Goal: Task Accomplishment & Management: Use online tool/utility

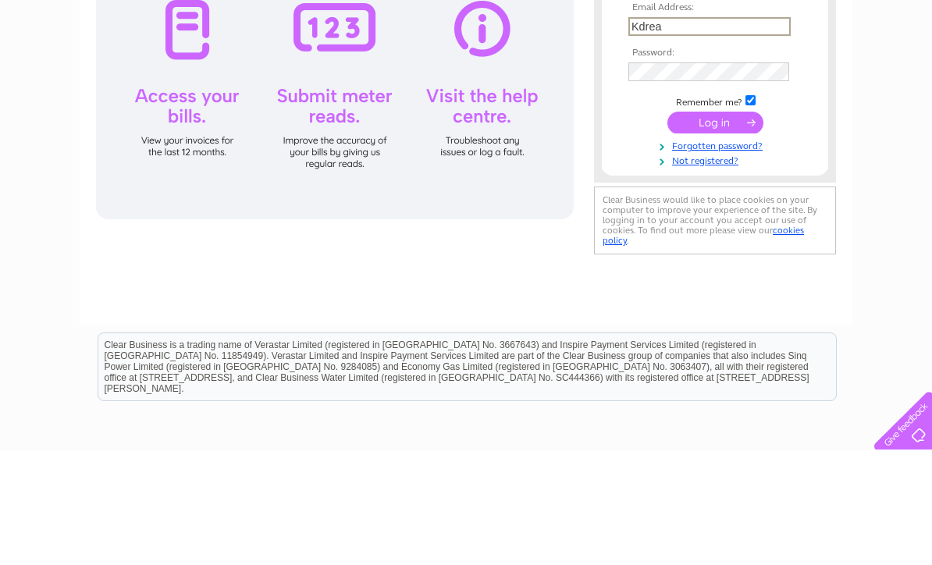
type input "[EMAIL_ADDRESS][DOMAIN_NAME]"
click at [715, 238] on input "submit" at bounding box center [715, 236] width 96 height 22
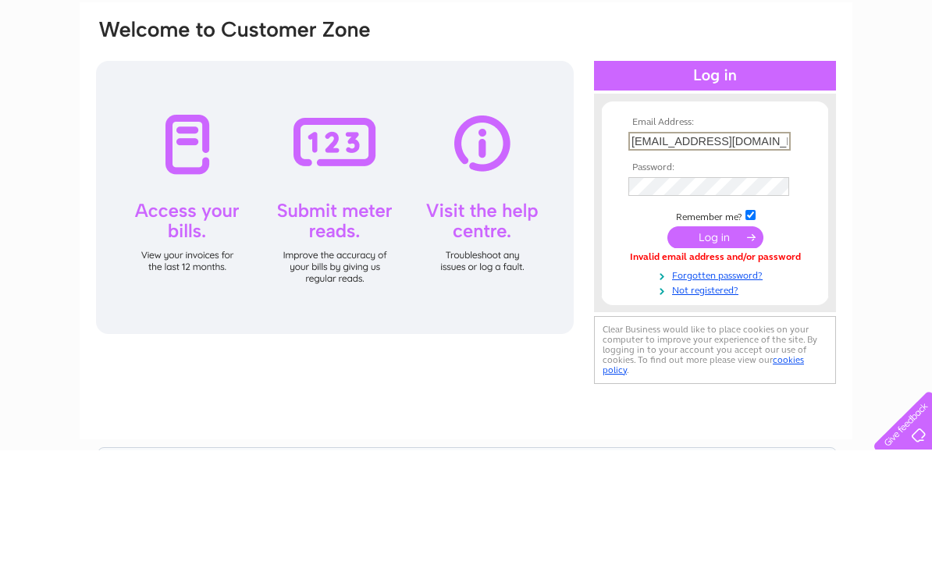
click at [715, 341] on input "submit" at bounding box center [715, 352] width 96 height 22
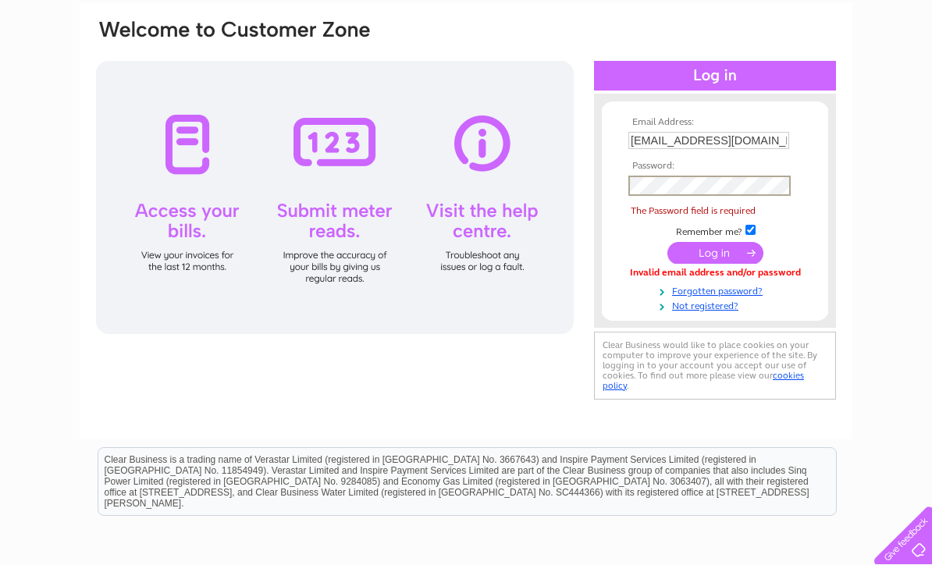
scroll to position [114, 0]
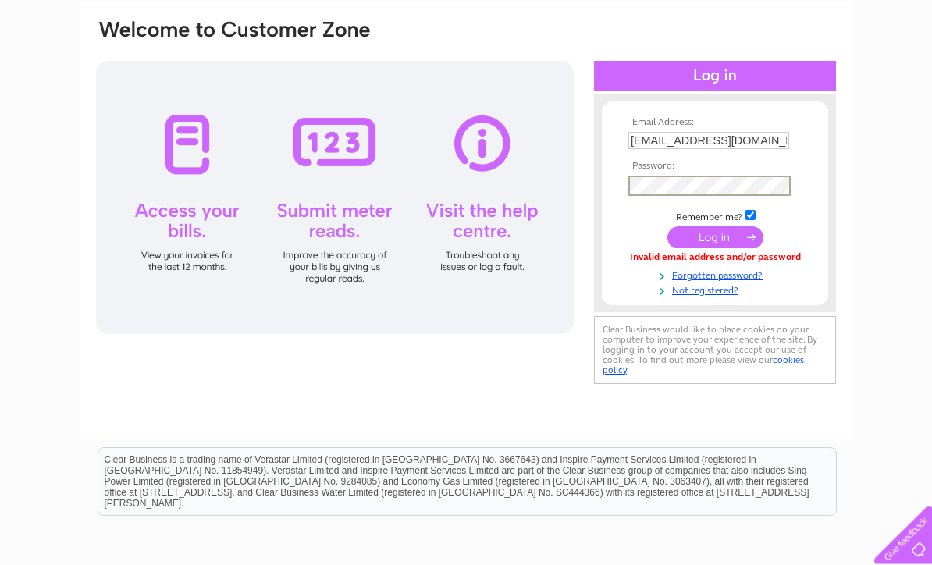
drag, startPoint x: 628, startPoint y: 368, endPoint x: 708, endPoint y: 148, distance: 234.3
click at [707, 148] on input "[EMAIL_ADDRESS][DOMAIN_NAME]" at bounding box center [708, 141] width 161 height 17
click at [708, 148] on input "kdrea@btinternet.com" at bounding box center [709, 142] width 162 height 19
click at [715, 240] on input "submit" at bounding box center [715, 238] width 96 height 22
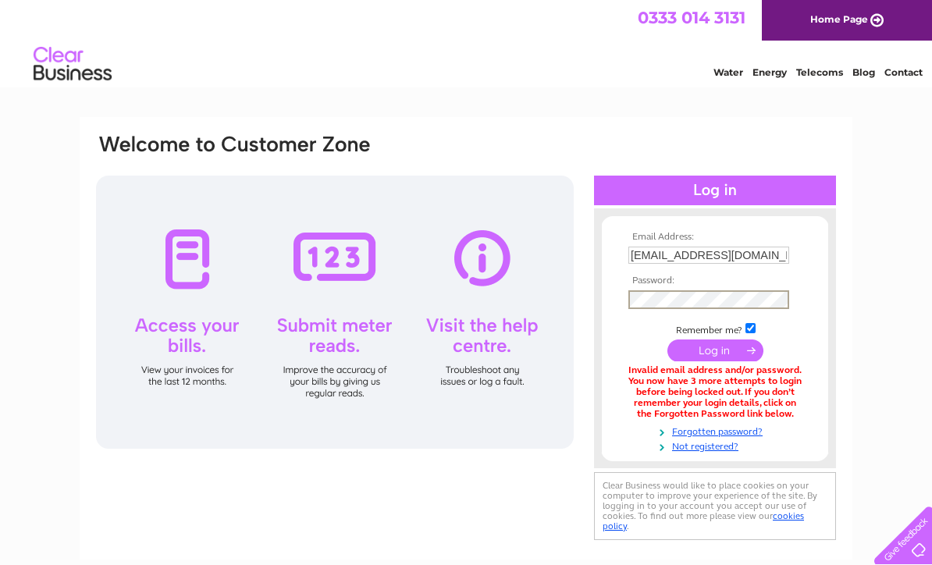
click at [697, 304] on div "Email Address: kdrea@btinternet.com Password:" at bounding box center [715, 338] width 242 height 260
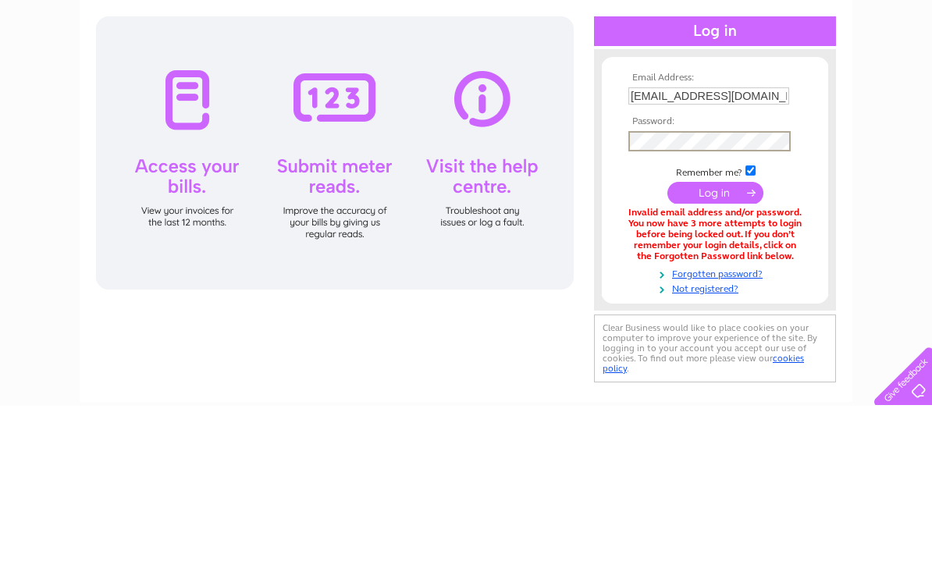
scroll to position [159, 0]
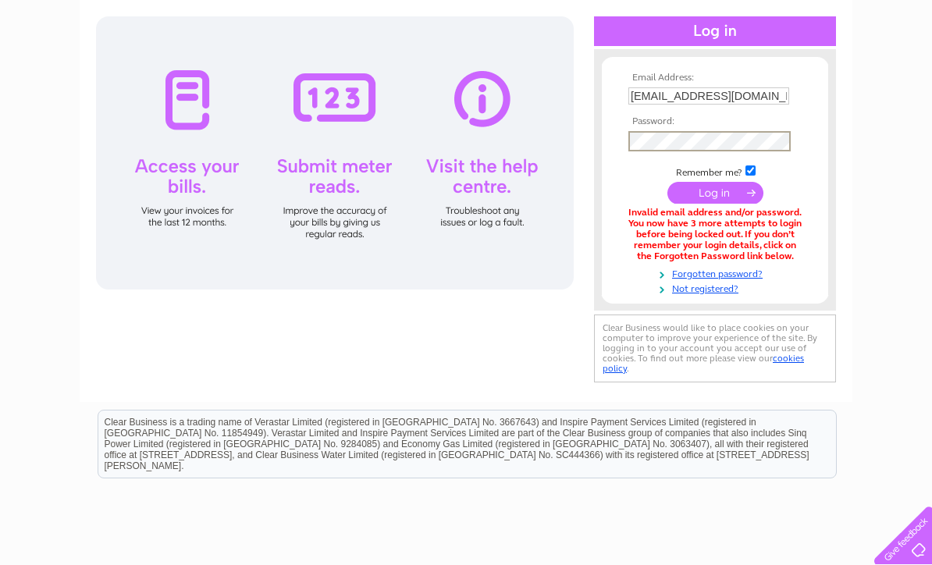
click at [713, 198] on input "submit" at bounding box center [715, 193] width 96 height 22
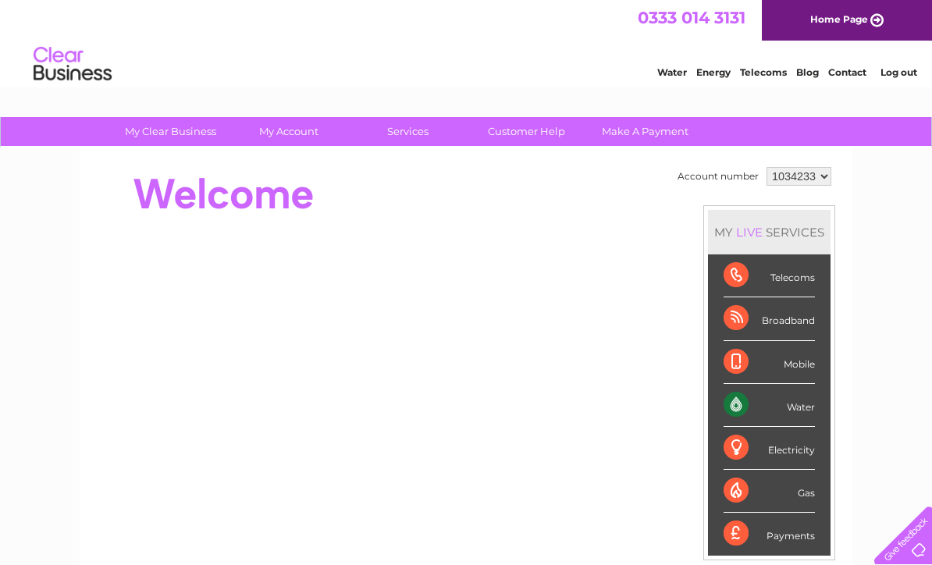
drag, startPoint x: 0, startPoint y: 0, endPoint x: 738, endPoint y: 407, distance: 843.4
click at [738, 407] on div "Water" at bounding box center [769, 405] width 91 height 43
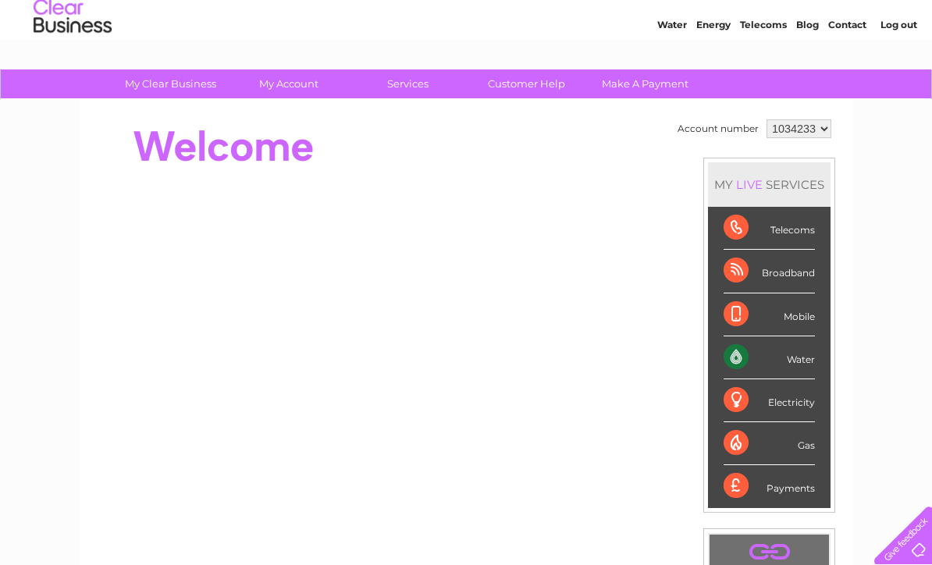
scroll to position [47, 0]
drag, startPoint x: 738, startPoint y: 407, endPoint x: 792, endPoint y: 129, distance: 283.8
drag, startPoint x: 792, startPoint y: 129, endPoint x: 300, endPoint y: 86, distance: 494.4
click at [299, 86] on link "My Account" at bounding box center [289, 83] width 129 height 29
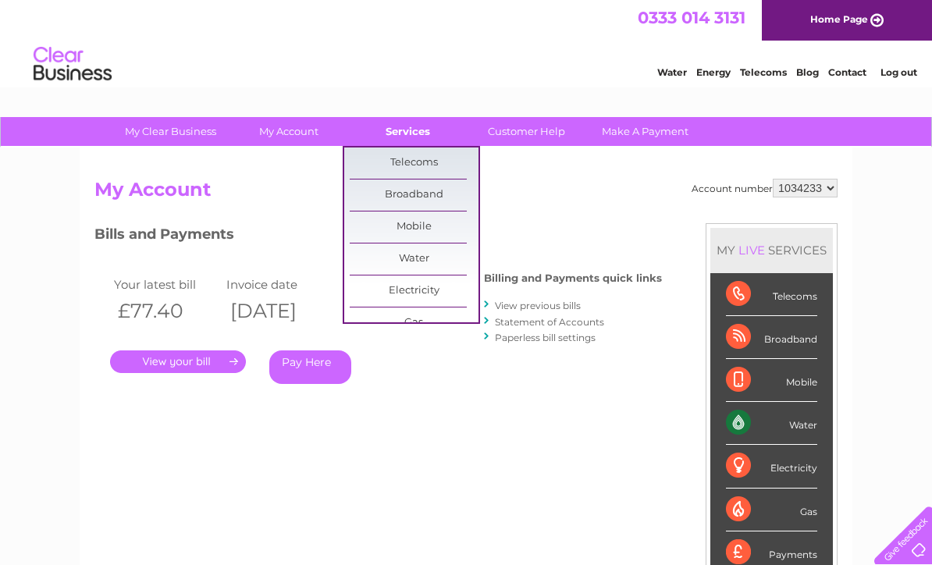
drag, startPoint x: 0, startPoint y: 0, endPoint x: 418, endPoint y: 129, distance: 437.8
click at [418, 129] on link "Services" at bounding box center [407, 131] width 129 height 29
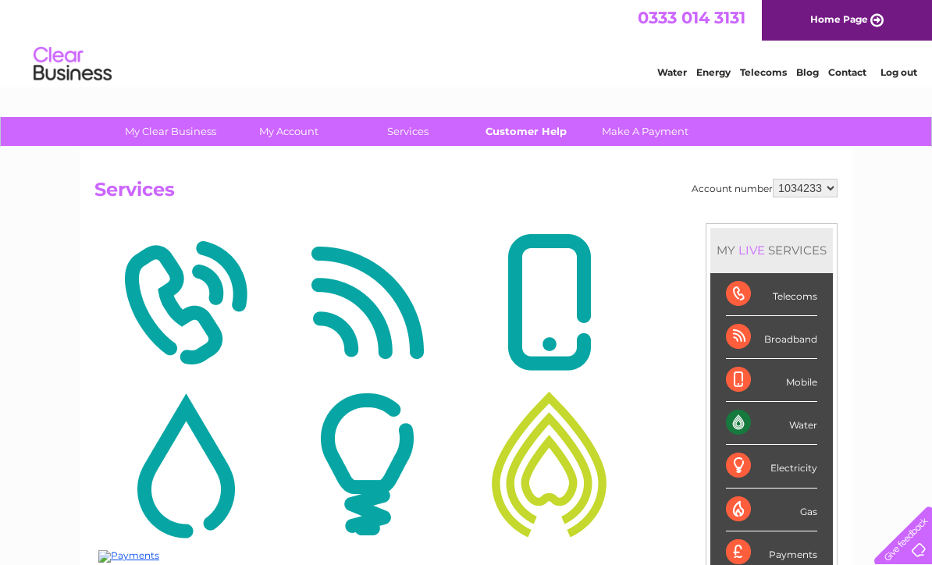
drag, startPoint x: 0, startPoint y: 0, endPoint x: 526, endPoint y: 128, distance: 541.5
click at [525, 128] on link "Customer Help" at bounding box center [526, 131] width 129 height 29
click at [526, 128] on link "Customer Help" at bounding box center [526, 131] width 129 height 29
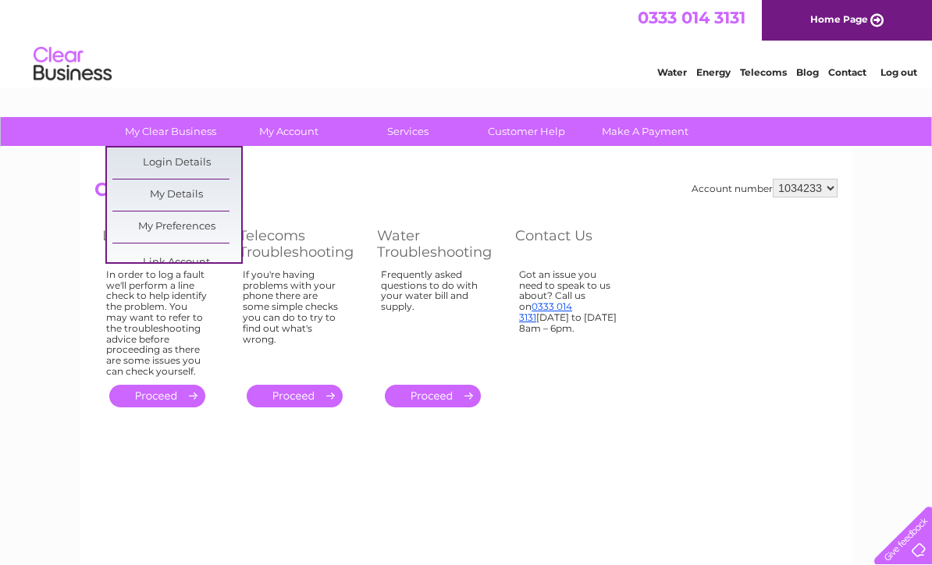
click at [173, 133] on link "My Clear Business" at bounding box center [170, 131] width 129 height 29
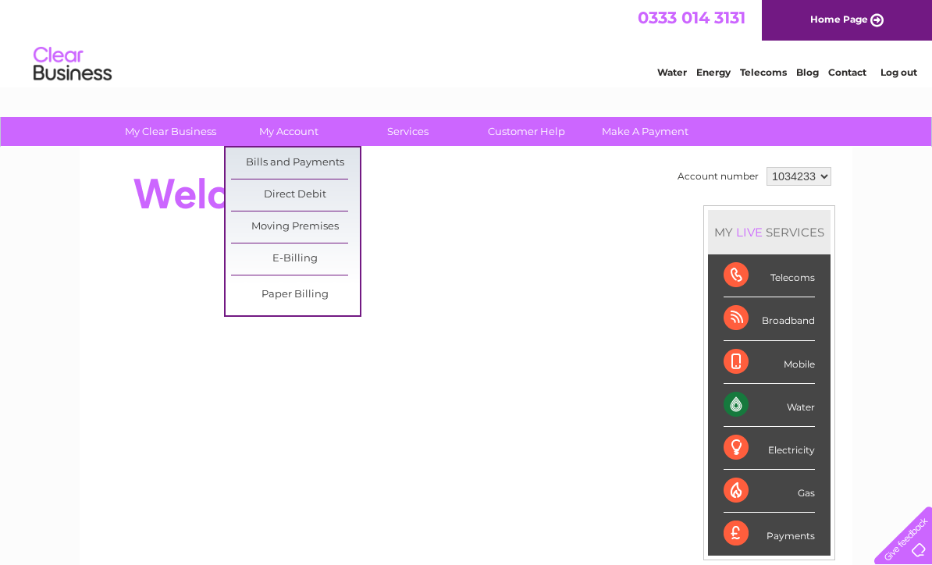
click at [279, 134] on link "My Account" at bounding box center [289, 131] width 129 height 29
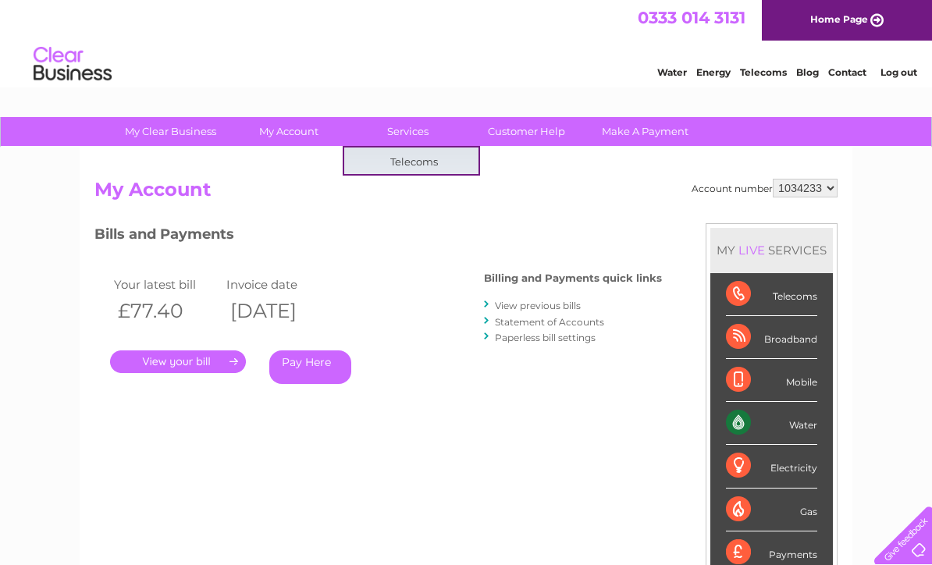
click at [402, 132] on link "Services" at bounding box center [407, 131] width 129 height 29
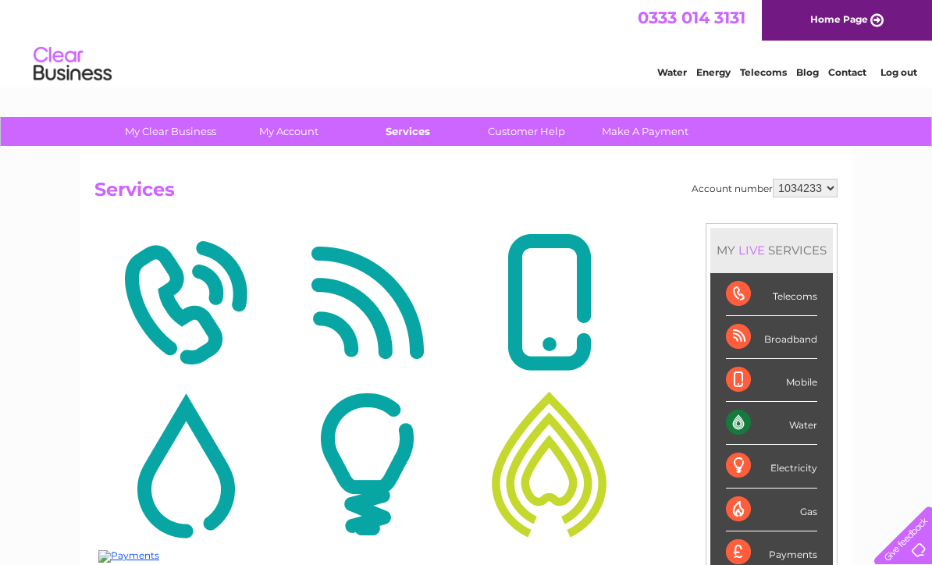
drag, startPoint x: 0, startPoint y: 0, endPoint x: 401, endPoint y: 129, distance: 421.4
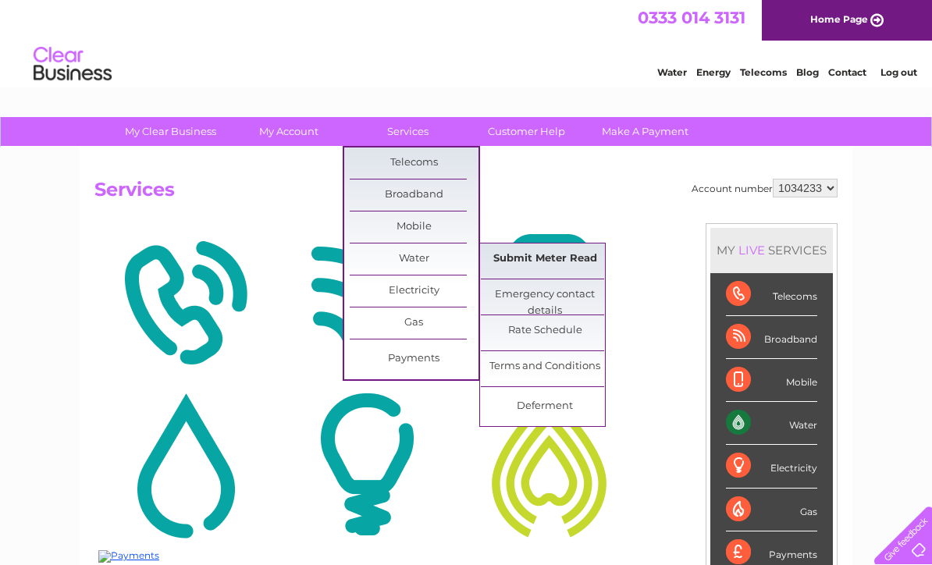
click at [527, 261] on link "Submit Meter Read" at bounding box center [545, 259] width 129 height 31
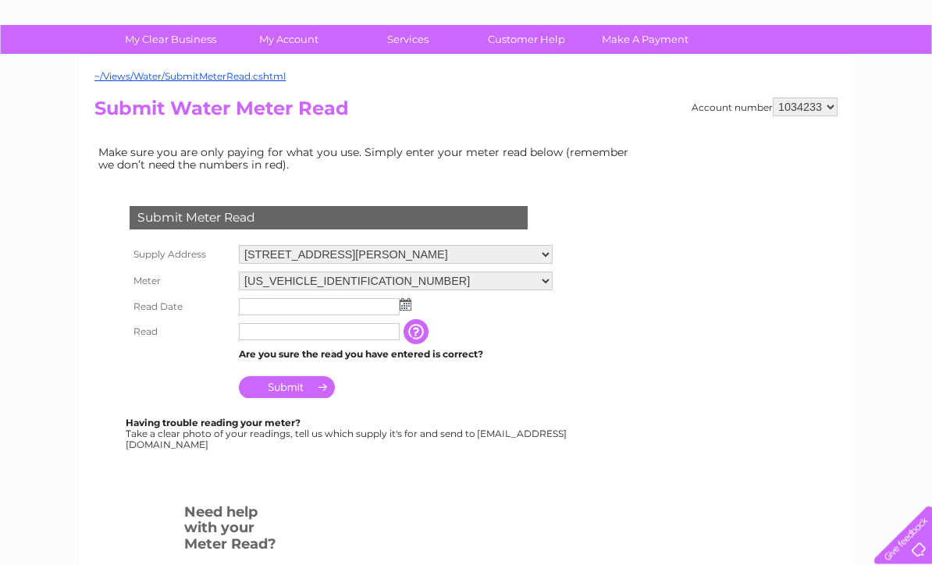
scroll to position [93, 0]
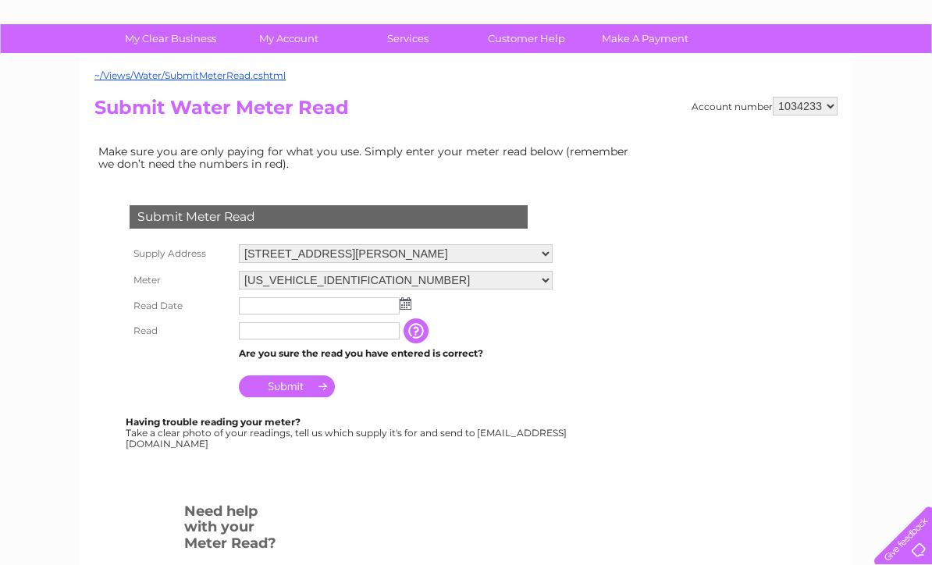
drag, startPoint x: 0, startPoint y: 0, endPoint x: 409, endPoint y: 309, distance: 512.7
click at [409, 309] on img at bounding box center [406, 303] width 12 height 12
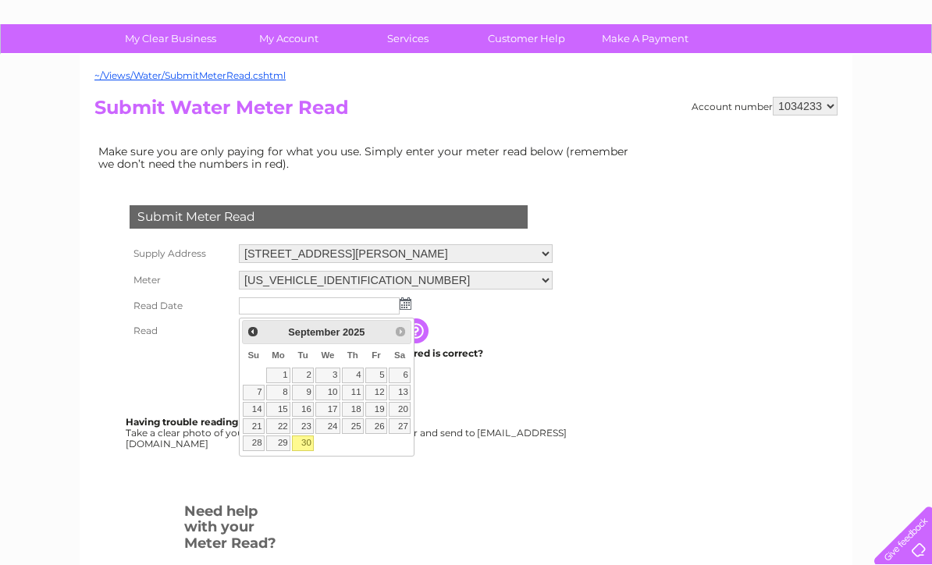
click at [305, 443] on link "30" at bounding box center [303, 444] width 22 height 16
type input "2025/09/30"
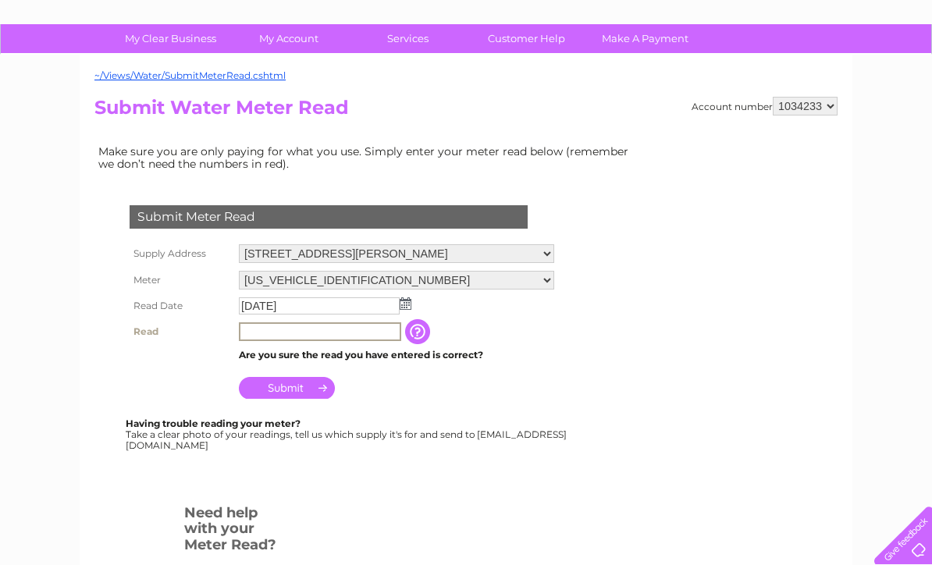
click at [329, 340] on input "text" at bounding box center [320, 331] width 162 height 19
type input "1176"
drag, startPoint x: 329, startPoint y: 340, endPoint x: 287, endPoint y: 390, distance: 65.5
click at [287, 390] on input "Submit" at bounding box center [287, 388] width 96 height 22
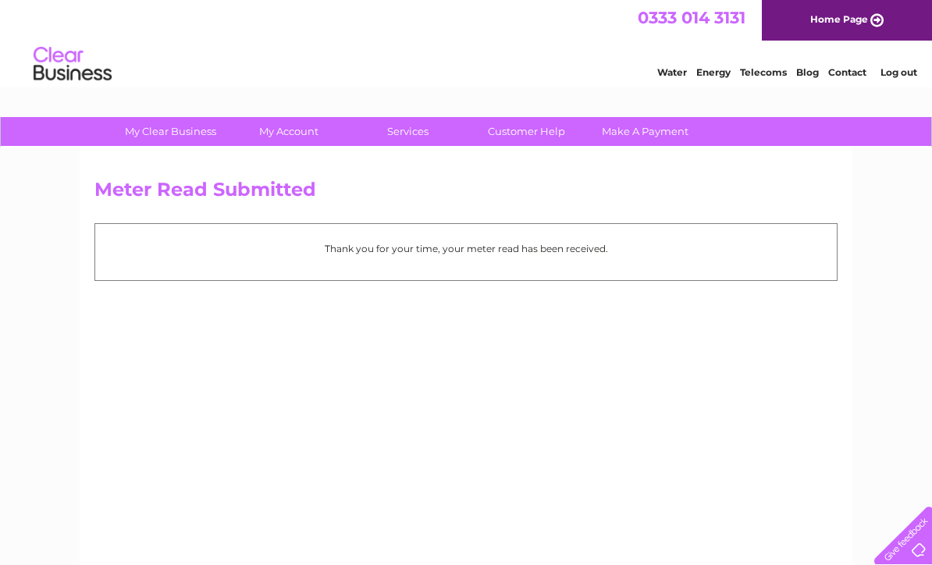
drag, startPoint x: 0, startPoint y: 0, endPoint x: 898, endPoint y: 76, distance: 900.8
click at [898, 76] on link "Log out" at bounding box center [898, 72] width 37 height 12
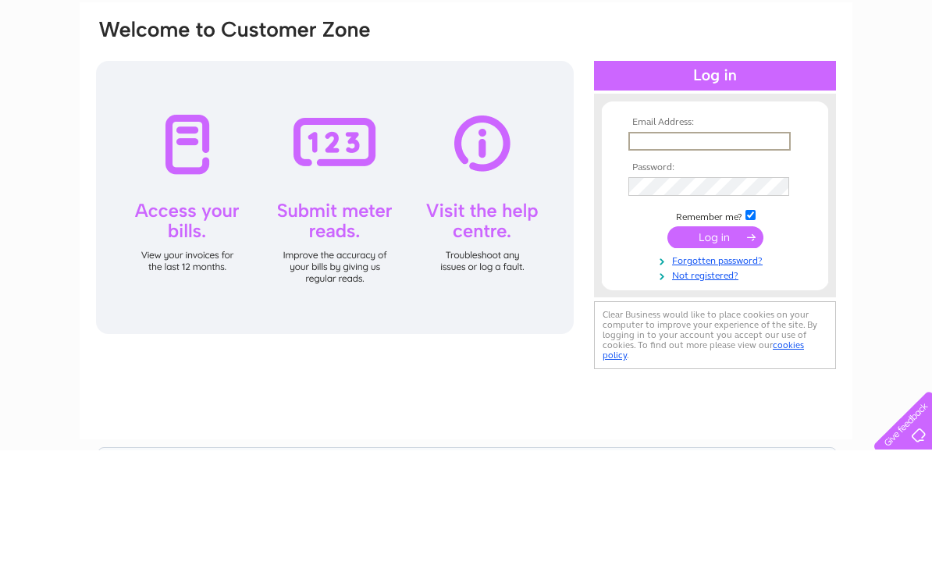
drag, startPoint x: 0, startPoint y: 0, endPoint x: 898, endPoint y: 76, distance: 900.8
click at [898, 117] on div "Email Address: Password:" at bounding box center [466, 469] width 932 height 704
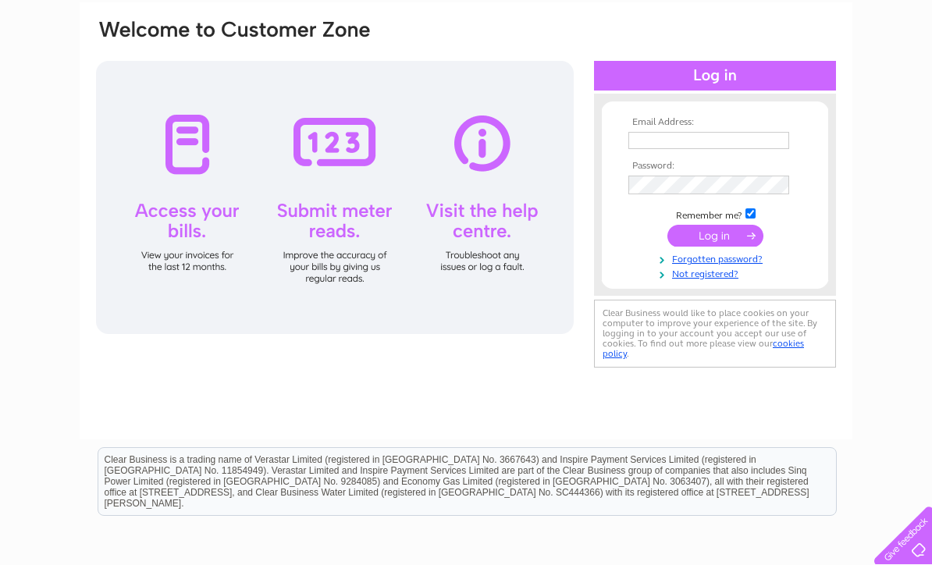
click at [898, 76] on div "Email Address: Password:" at bounding box center [466, 354] width 932 height 704
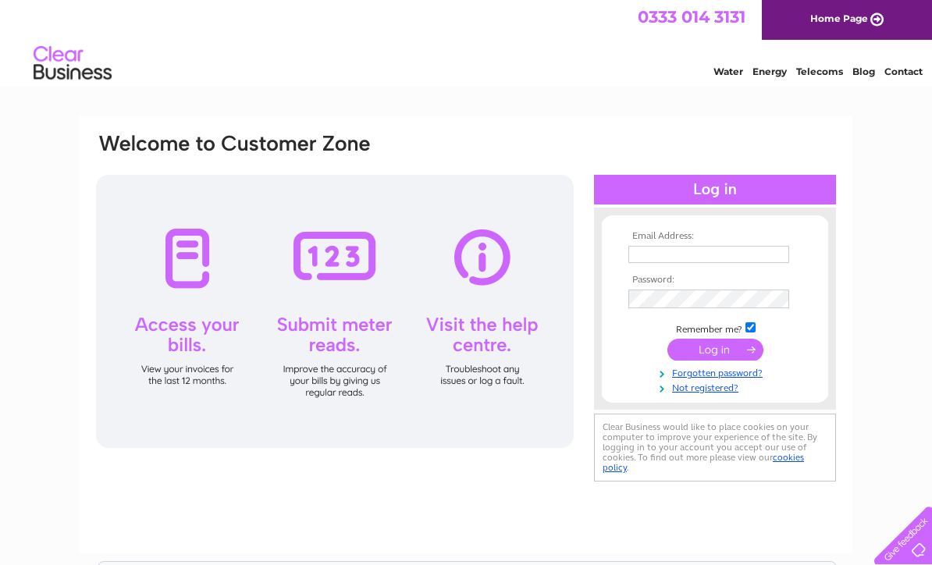
scroll to position [0, 0]
